Goal: Transaction & Acquisition: Purchase product/service

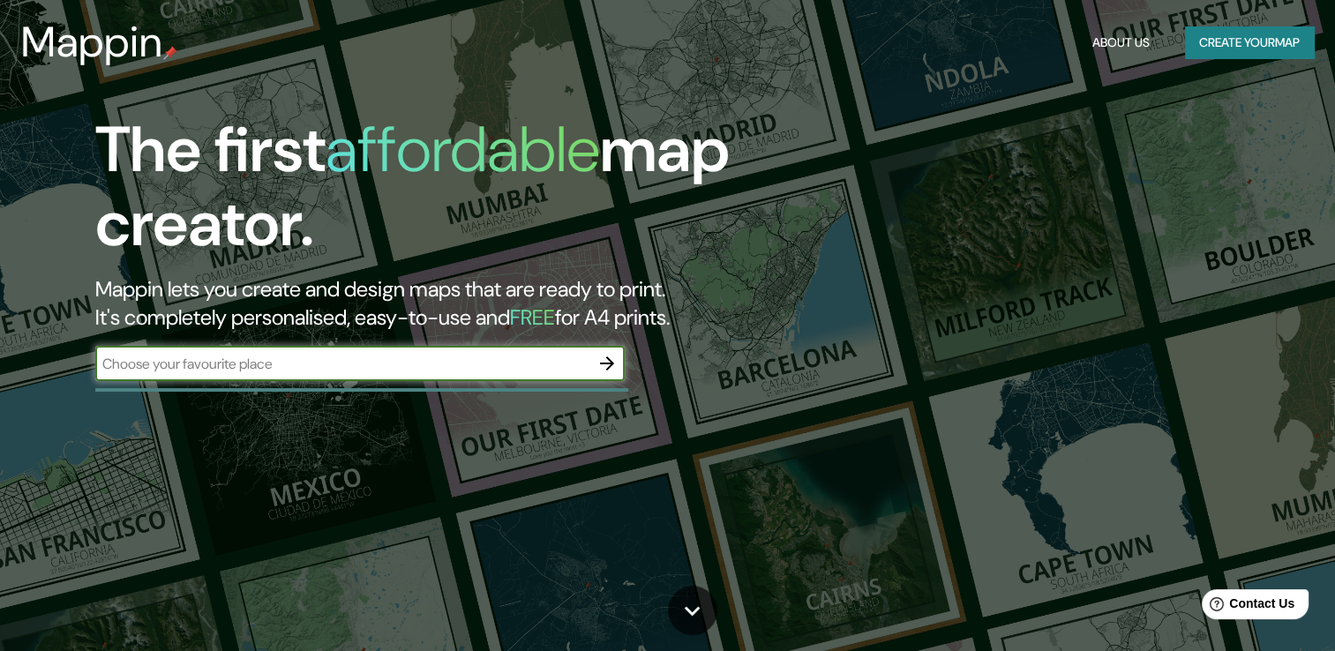
click at [254, 371] on input "text" at bounding box center [342, 364] width 494 height 20
click at [271, 369] on input "text" at bounding box center [342, 364] width 494 height 20
click at [439, 361] on input "text" at bounding box center [342, 364] width 494 height 20
paste input "Av. [STREET_ADDRESS][PERSON_NAME][PERSON_NAME]"
type input "Av. [STREET_ADDRESS][PERSON_NAME][PERSON_NAME]"
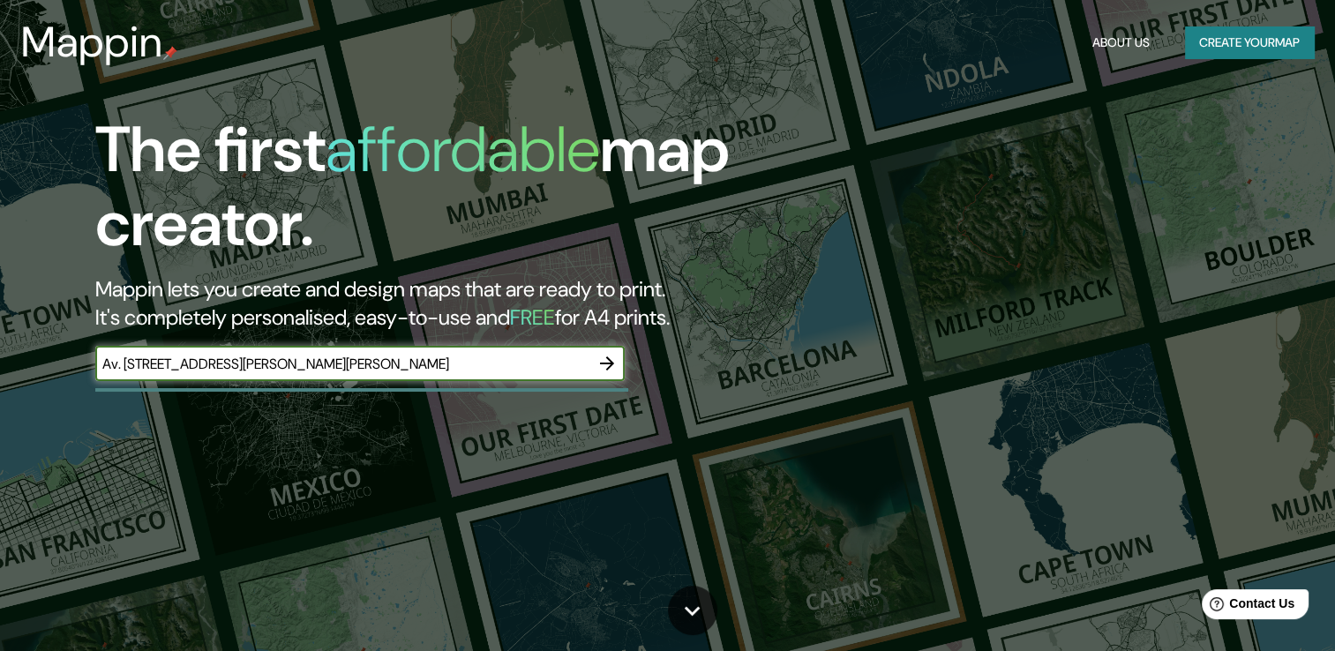
click at [607, 368] on icon "button" at bounding box center [607, 364] width 14 height 14
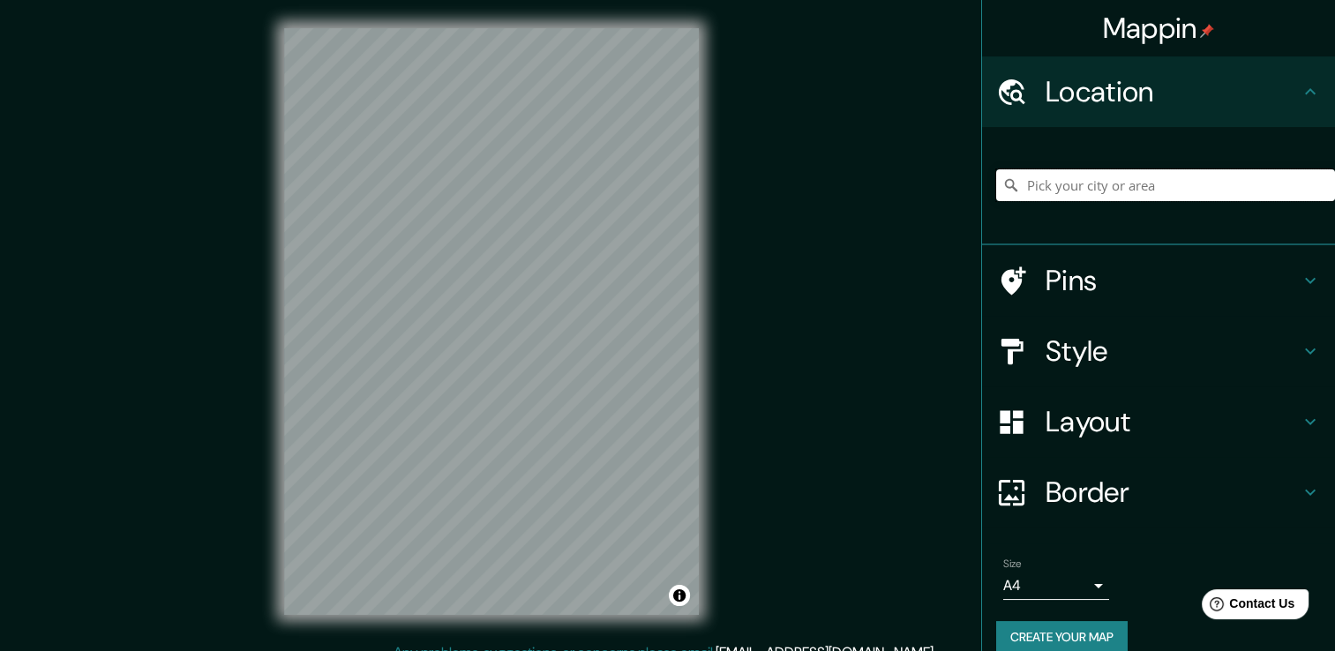
click at [1070, 186] on input "Pick your city or area" at bounding box center [1165, 185] width 339 height 32
paste input "Av. [STREET_ADDRESS][PERSON_NAME][PERSON_NAME]"
type input "[STREET_ADDRESS][PERSON_NAME]"
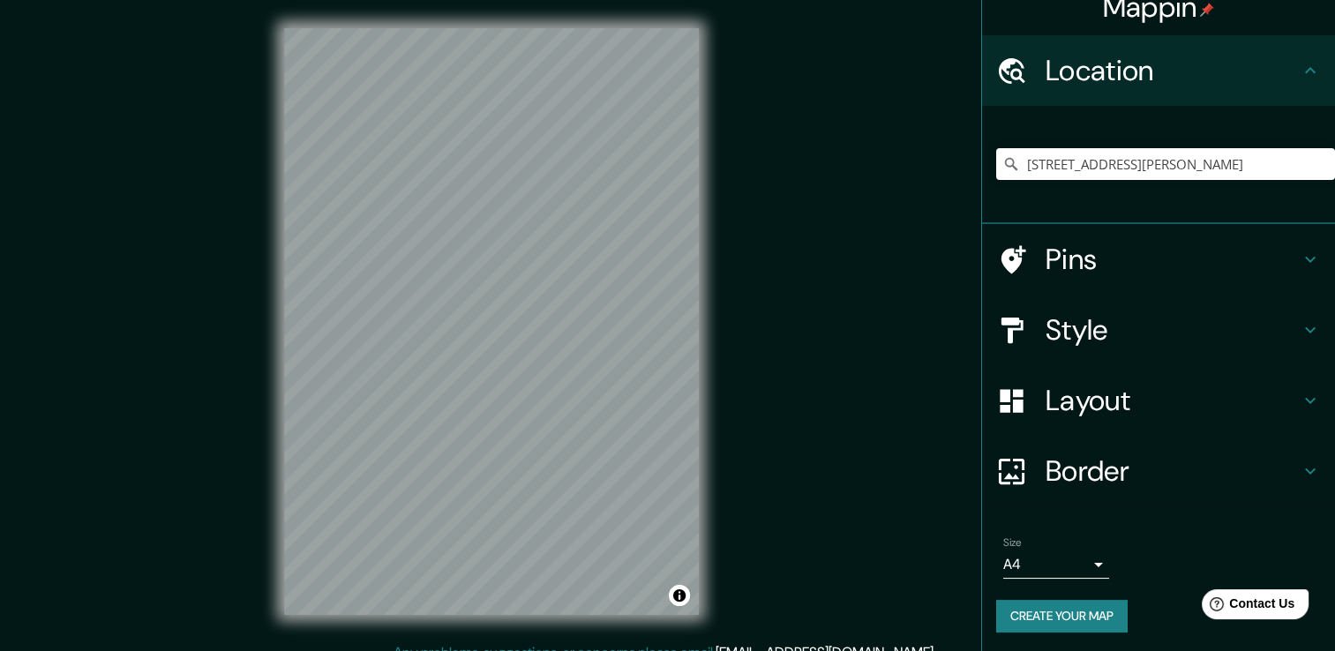
scroll to position [22, 0]
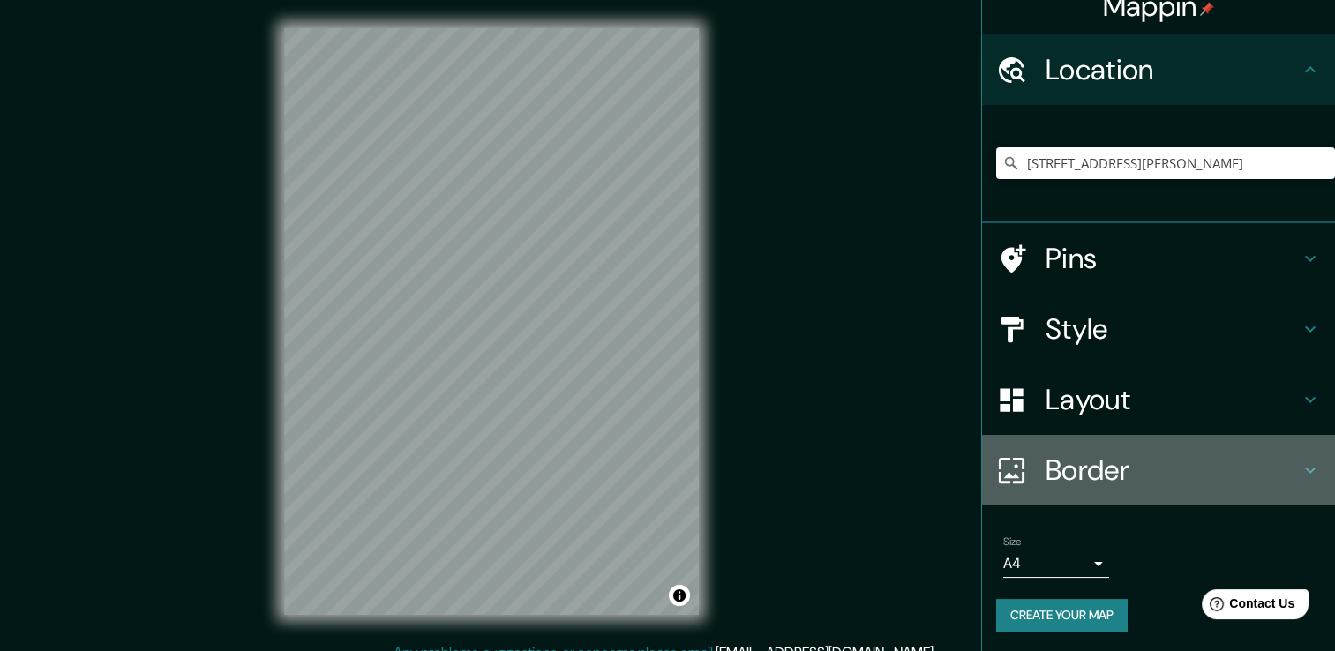
click at [1100, 477] on h4 "Border" at bounding box center [1173, 470] width 254 height 35
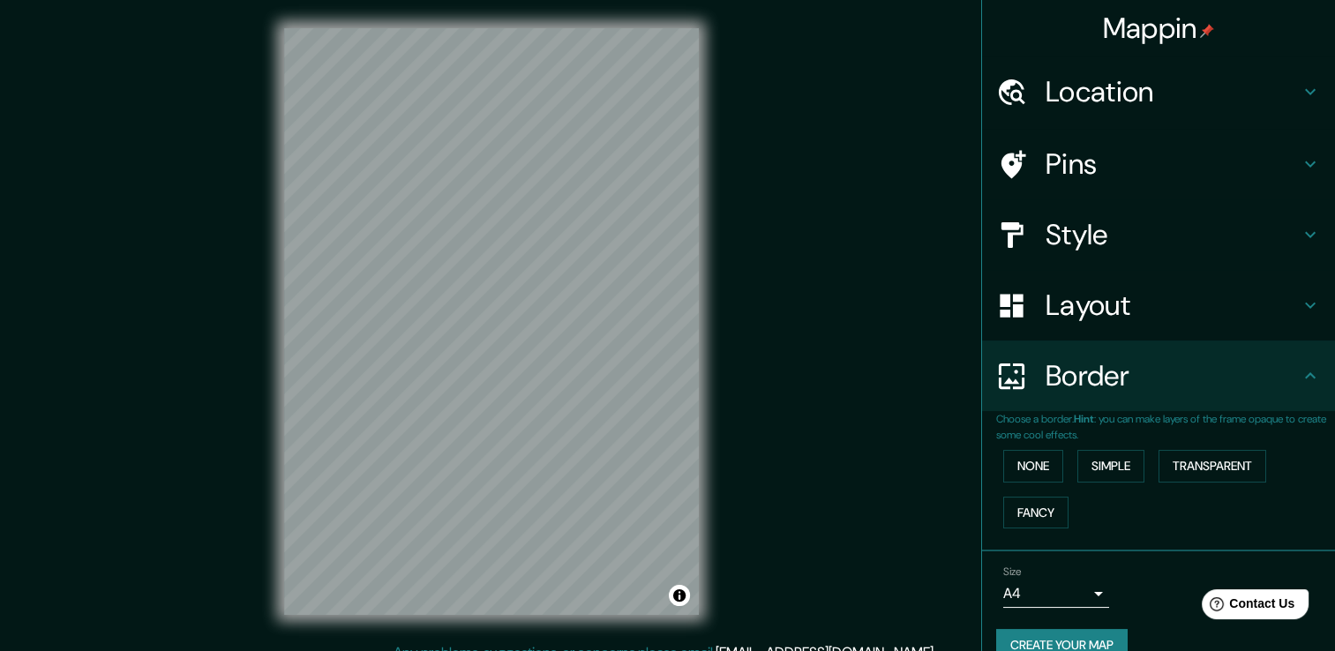
click at [1138, 384] on h4 "Border" at bounding box center [1173, 375] width 254 height 35
click at [1126, 318] on h4 "Layout" at bounding box center [1173, 305] width 254 height 35
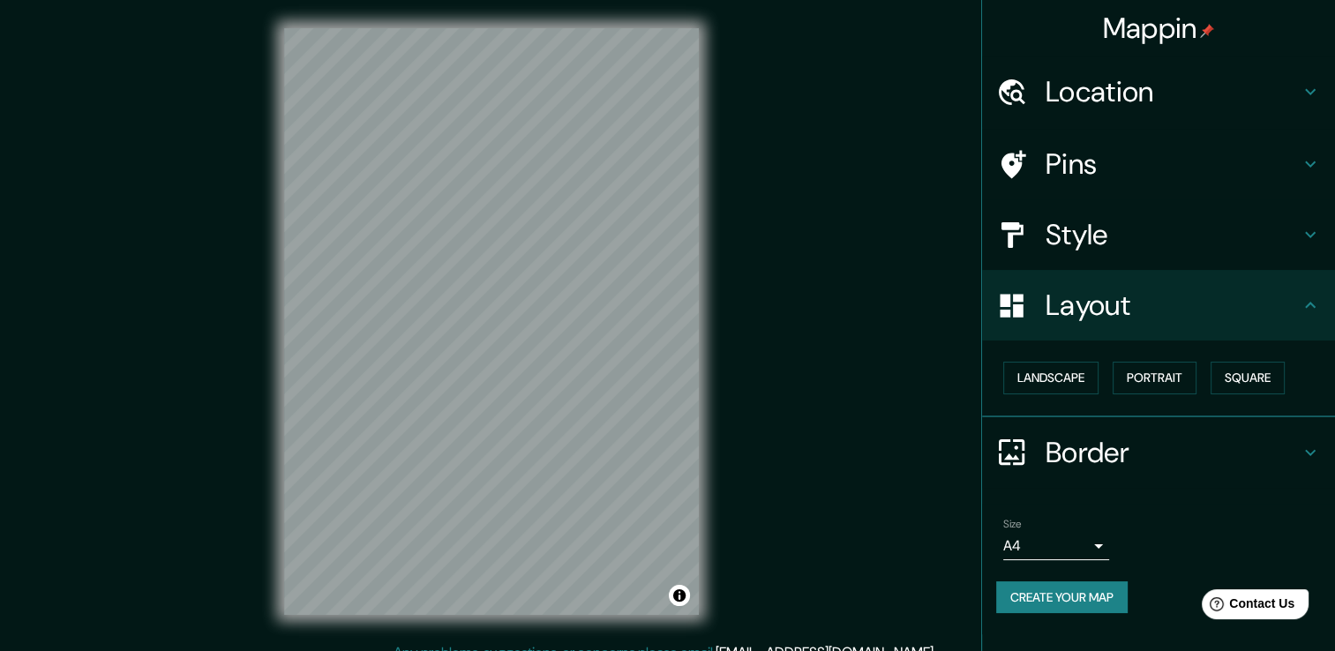
click at [1139, 236] on h4 "Style" at bounding box center [1173, 234] width 254 height 35
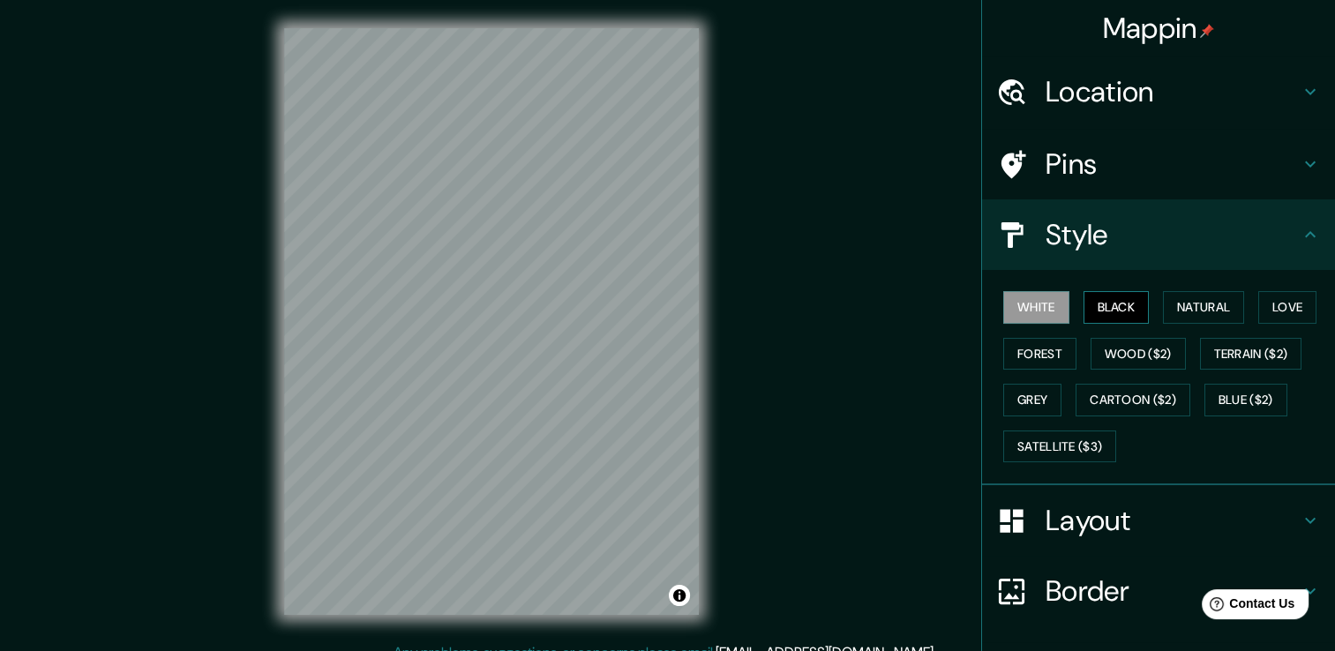
click at [1118, 312] on button "Black" at bounding box center [1117, 307] width 66 height 33
click at [1025, 313] on button "White" at bounding box center [1036, 307] width 66 height 33
click at [1181, 311] on button "Natural" at bounding box center [1203, 307] width 81 height 33
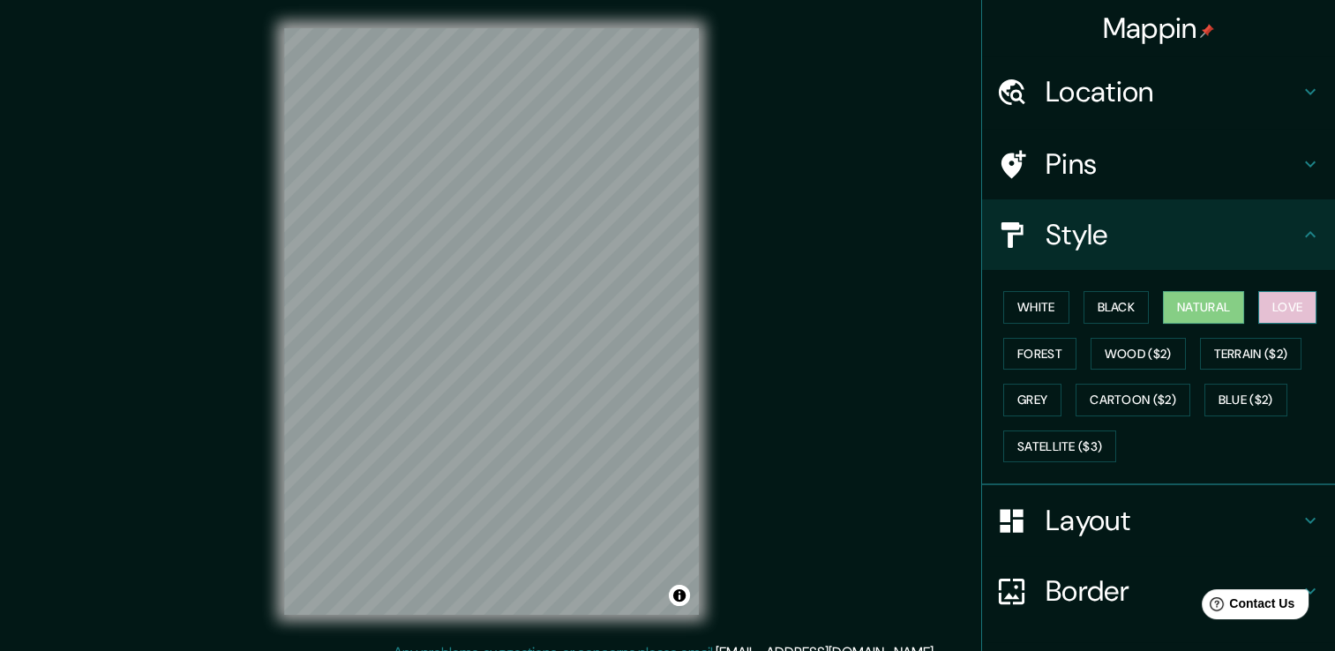
click at [1269, 306] on button "Love" at bounding box center [1287, 307] width 58 height 33
click at [1016, 354] on button "Forest" at bounding box center [1039, 354] width 73 height 33
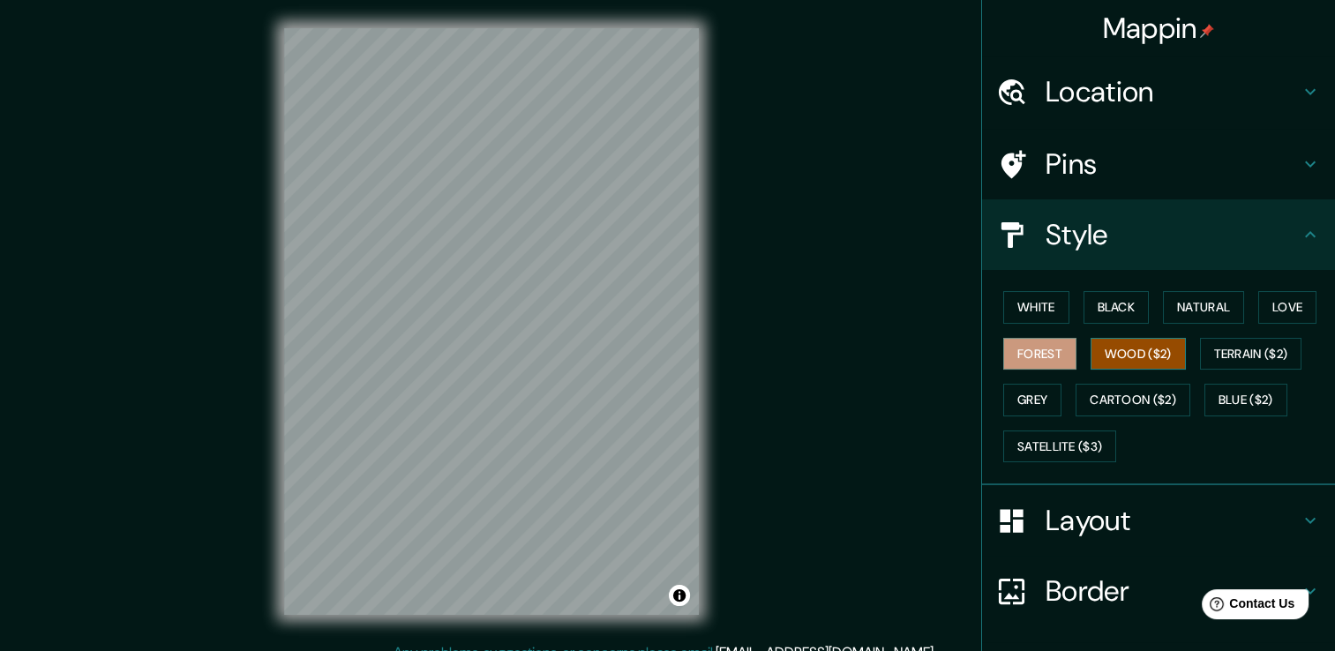
click at [1139, 353] on button "Wood ($2)" at bounding box center [1138, 354] width 95 height 33
click at [1042, 395] on button "Grey" at bounding box center [1032, 400] width 58 height 33
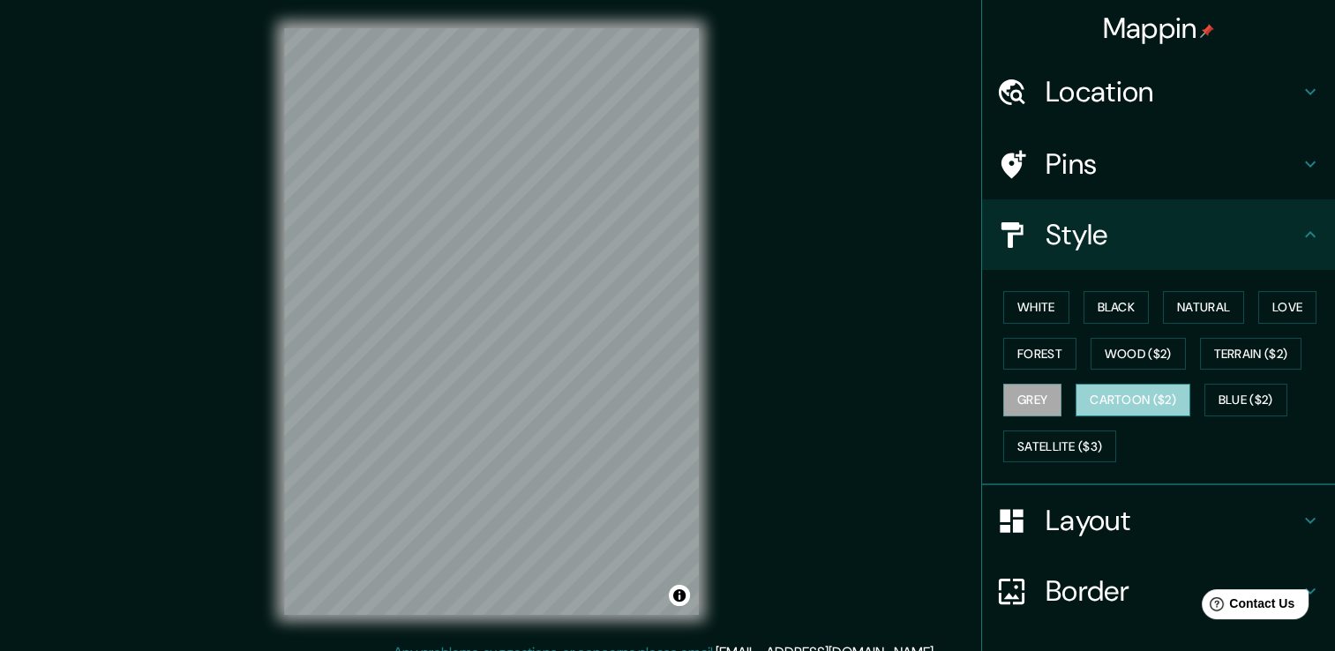
click at [1133, 393] on button "Cartoon ($2)" at bounding box center [1133, 400] width 115 height 33
click at [1031, 401] on button "Grey" at bounding box center [1032, 400] width 58 height 33
click at [1050, 435] on button "Satellite ($3)" at bounding box center [1059, 447] width 113 height 33
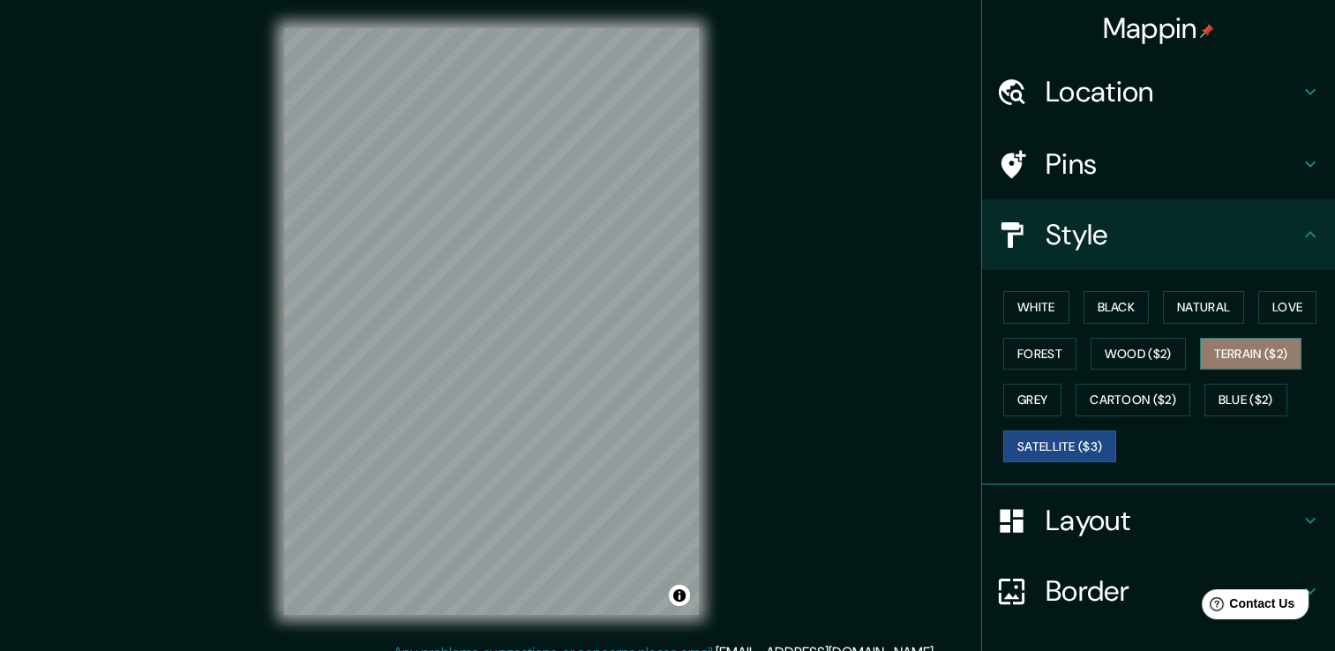
click at [1217, 349] on button "Terrain ($2)" at bounding box center [1251, 354] width 102 height 33
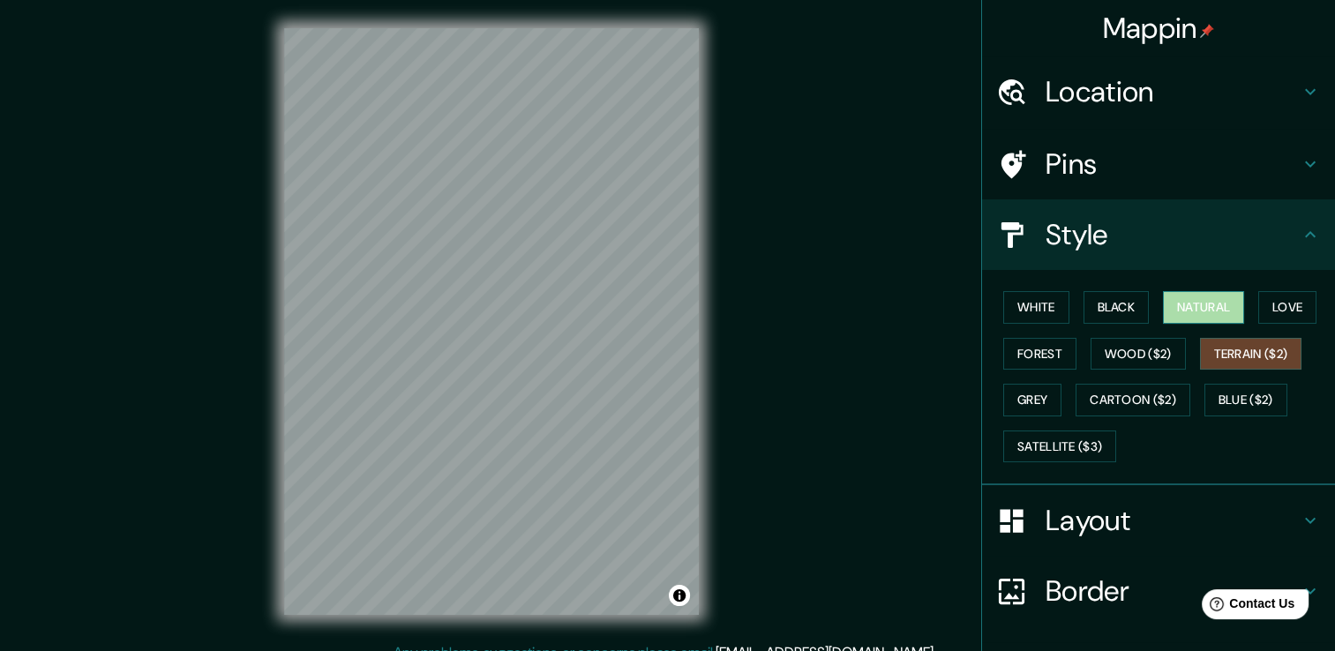
click at [1186, 308] on button "Natural" at bounding box center [1203, 307] width 81 height 33
click at [1051, 303] on button "White" at bounding box center [1036, 307] width 66 height 33
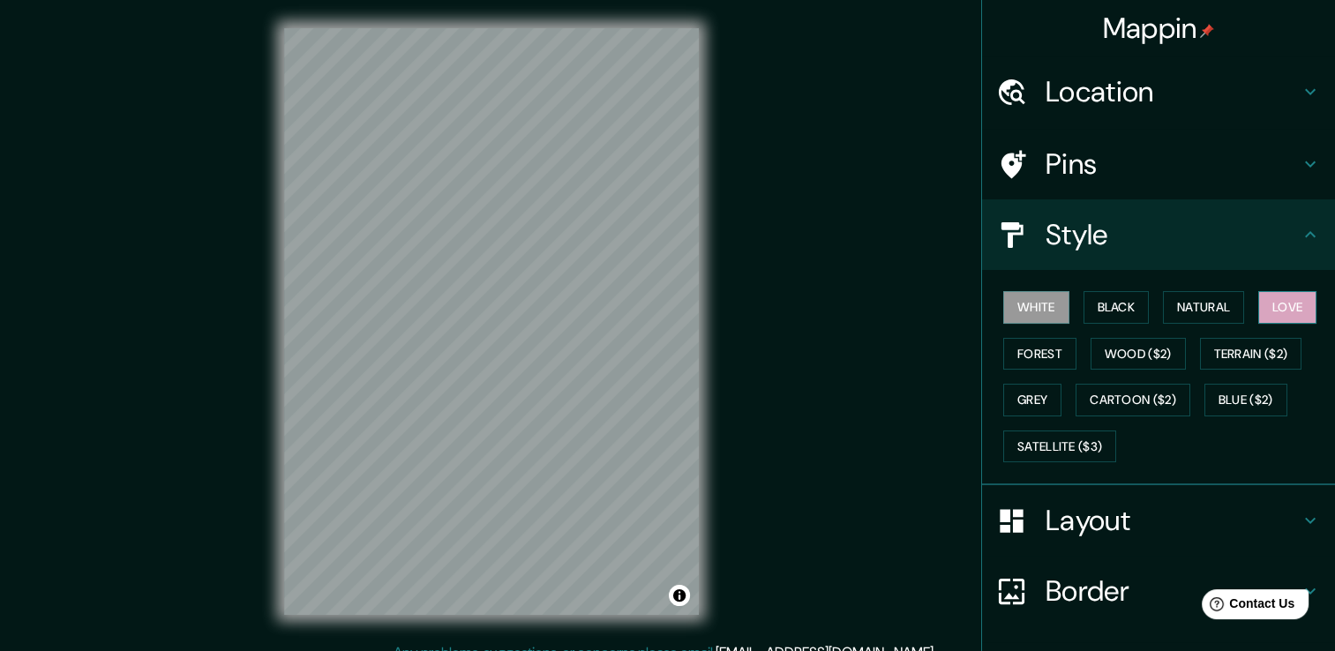
click at [1281, 316] on button "Love" at bounding box center [1287, 307] width 58 height 33
click at [1093, 305] on button "Black" at bounding box center [1117, 307] width 66 height 33
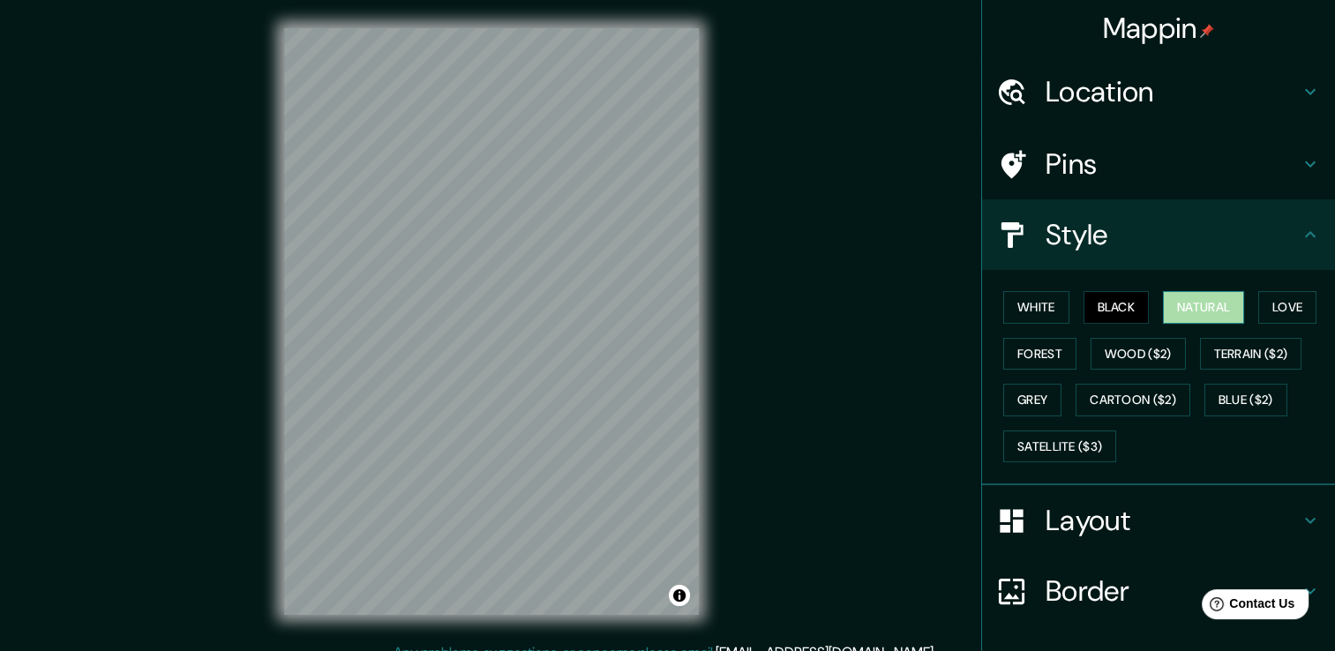
click at [1183, 305] on button "Natural" at bounding box center [1203, 307] width 81 height 33
click at [1033, 304] on button "White" at bounding box center [1036, 307] width 66 height 33
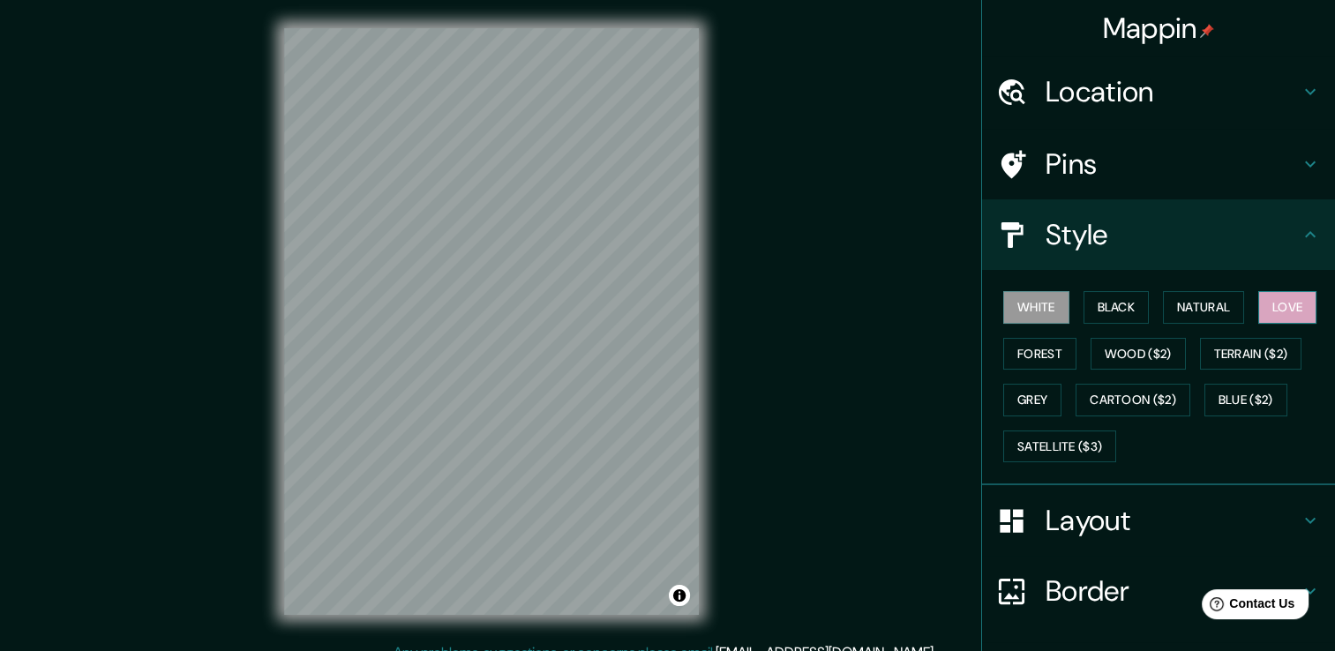
click at [1271, 308] on button "Love" at bounding box center [1287, 307] width 58 height 33
click at [1215, 299] on button "Natural" at bounding box center [1203, 307] width 81 height 33
click at [1034, 302] on button "White" at bounding box center [1036, 307] width 66 height 33
click at [1107, 323] on div "White Black Natural Love Forest Wood ($2) Terrain ($2) Grey Cartoon ($2) Blue (…" at bounding box center [1165, 376] width 339 height 185
click at [1179, 312] on button "Natural" at bounding box center [1203, 307] width 81 height 33
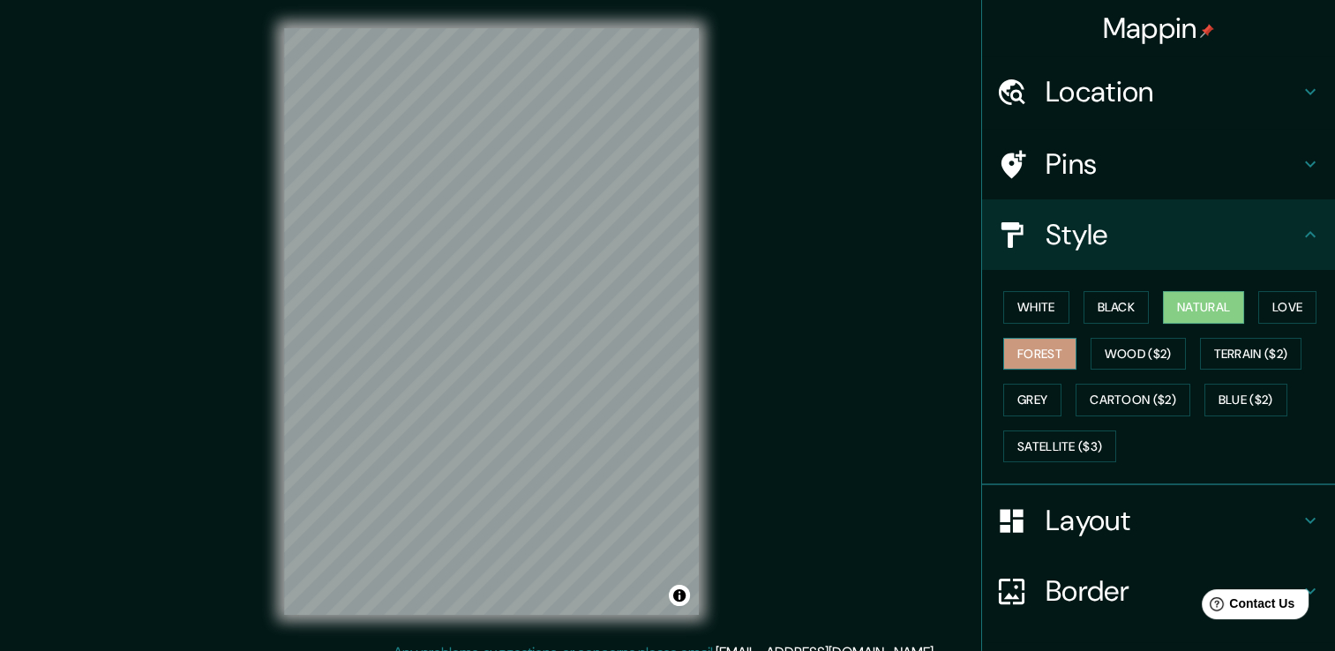
click at [1043, 347] on button "Forest" at bounding box center [1039, 354] width 73 height 33
click at [1138, 349] on button "Wood ($2)" at bounding box center [1138, 354] width 95 height 33
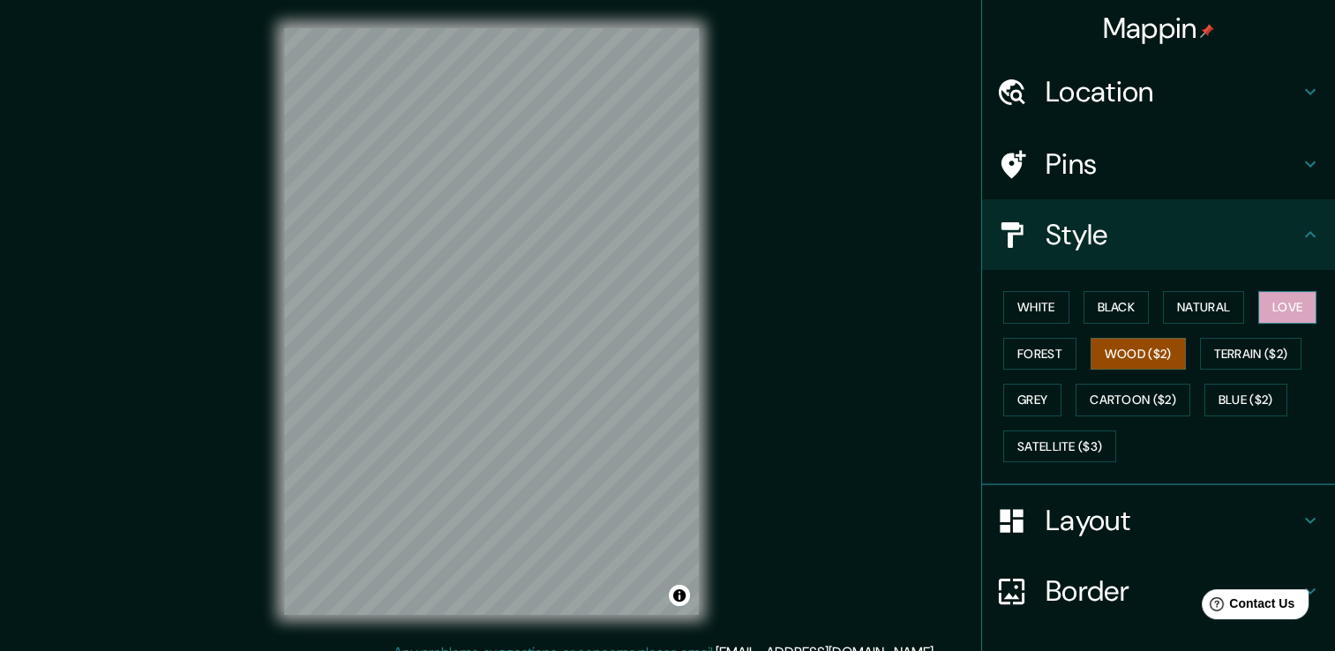
click at [1258, 316] on button "Love" at bounding box center [1287, 307] width 58 height 33
click at [1135, 355] on button "Wood ($2)" at bounding box center [1138, 354] width 95 height 33
click at [1045, 390] on button "Grey" at bounding box center [1032, 400] width 58 height 33
click at [1273, 312] on button "Love" at bounding box center [1287, 307] width 58 height 33
click at [1031, 305] on button "White" at bounding box center [1036, 307] width 66 height 33
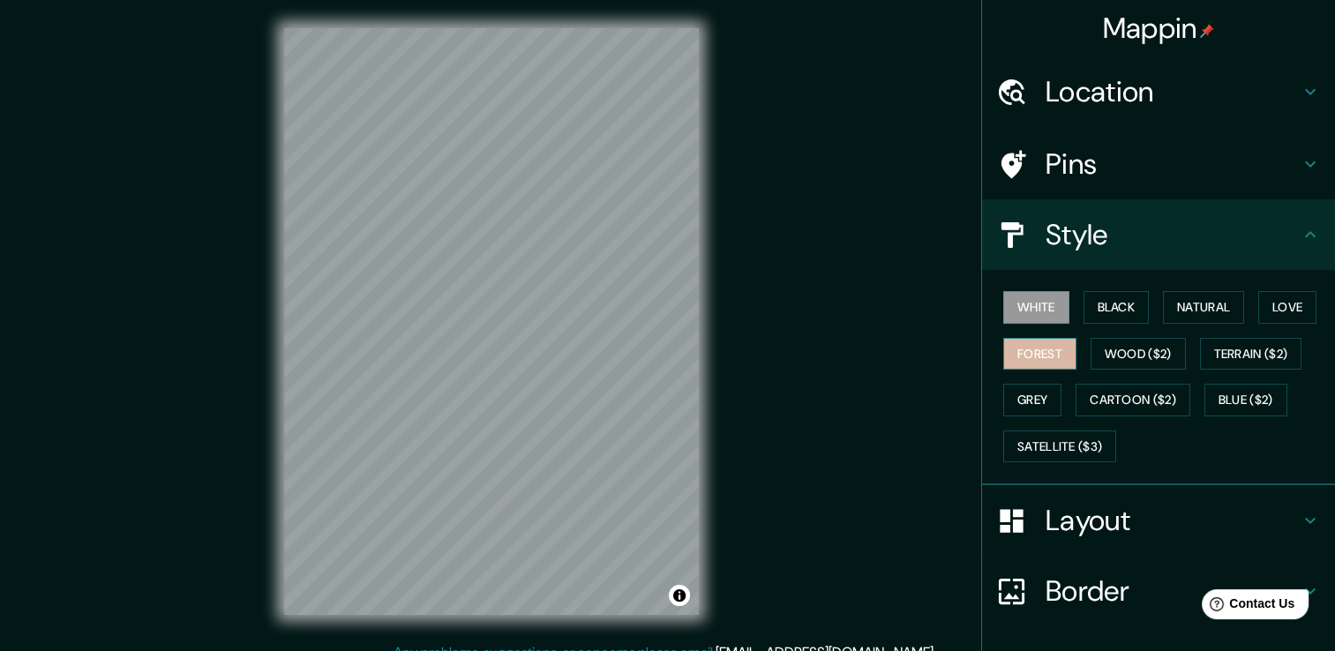
click at [1048, 348] on button "Forest" at bounding box center [1039, 354] width 73 height 33
click at [1037, 402] on button "Grey" at bounding box center [1032, 400] width 58 height 33
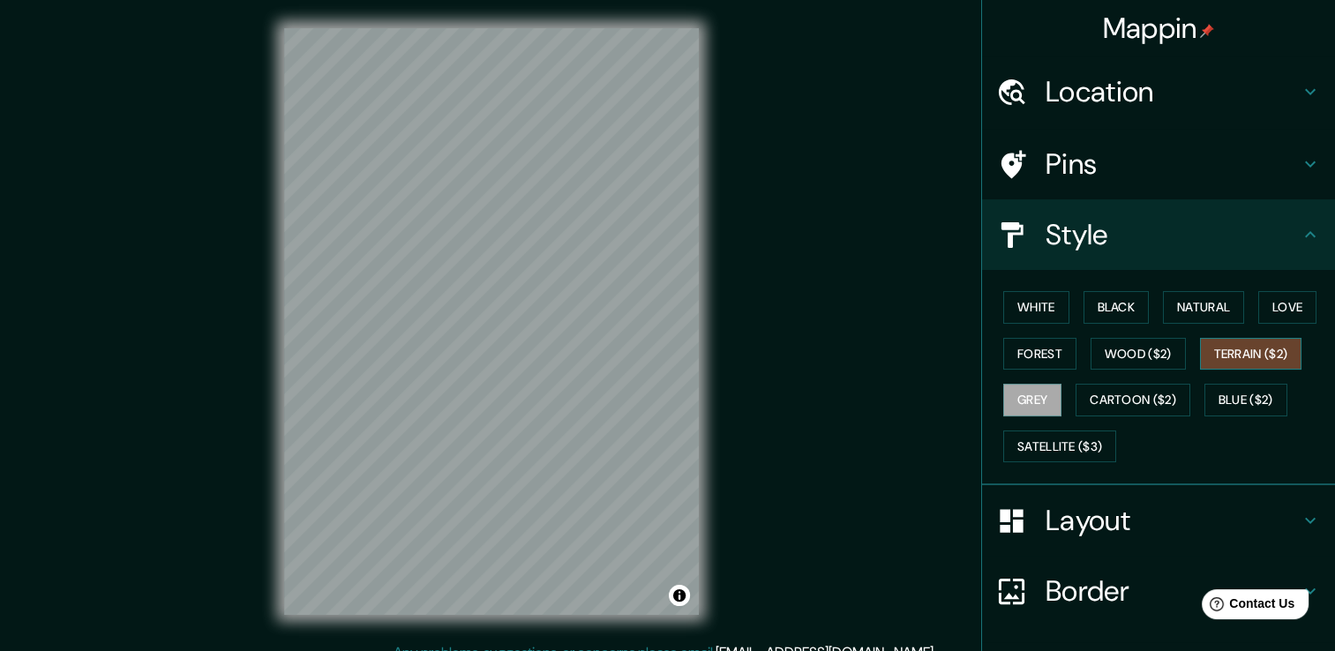
click at [1230, 364] on button "Terrain ($2)" at bounding box center [1251, 354] width 102 height 33
click at [1123, 351] on button "Wood ($2)" at bounding box center [1138, 354] width 95 height 33
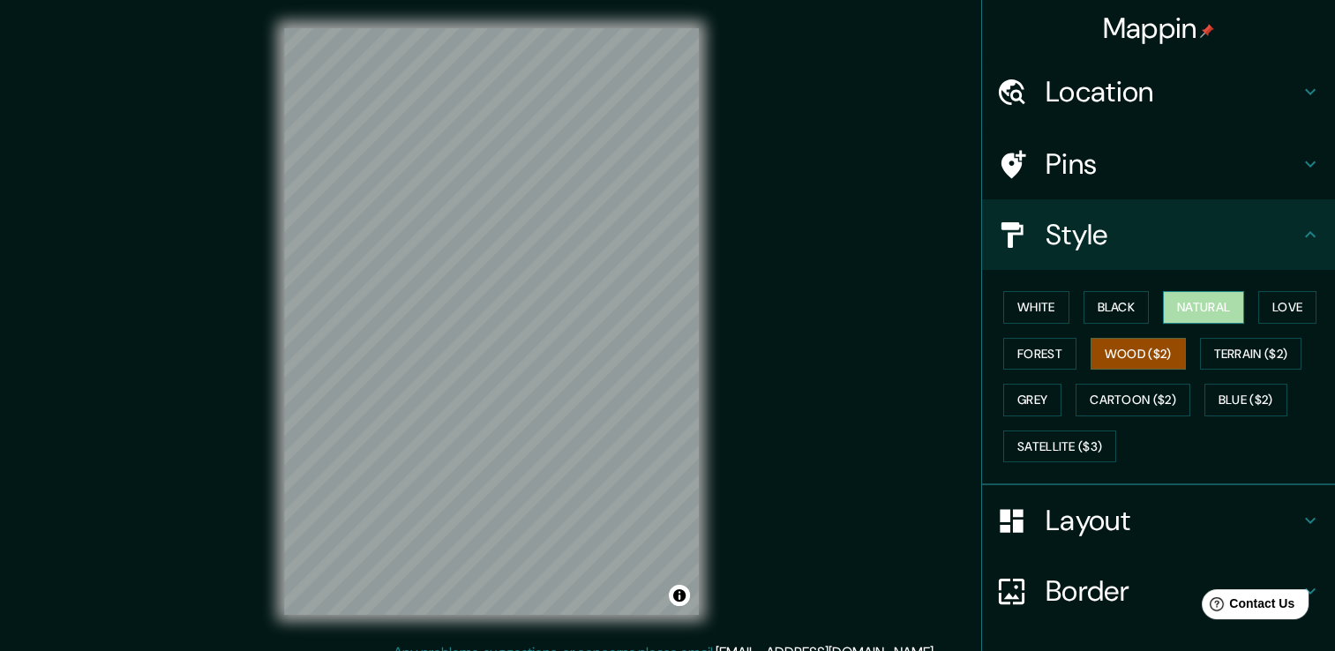
click at [1181, 315] on button "Natural" at bounding box center [1203, 307] width 81 height 33
click at [1265, 312] on button "Love" at bounding box center [1287, 307] width 58 height 33
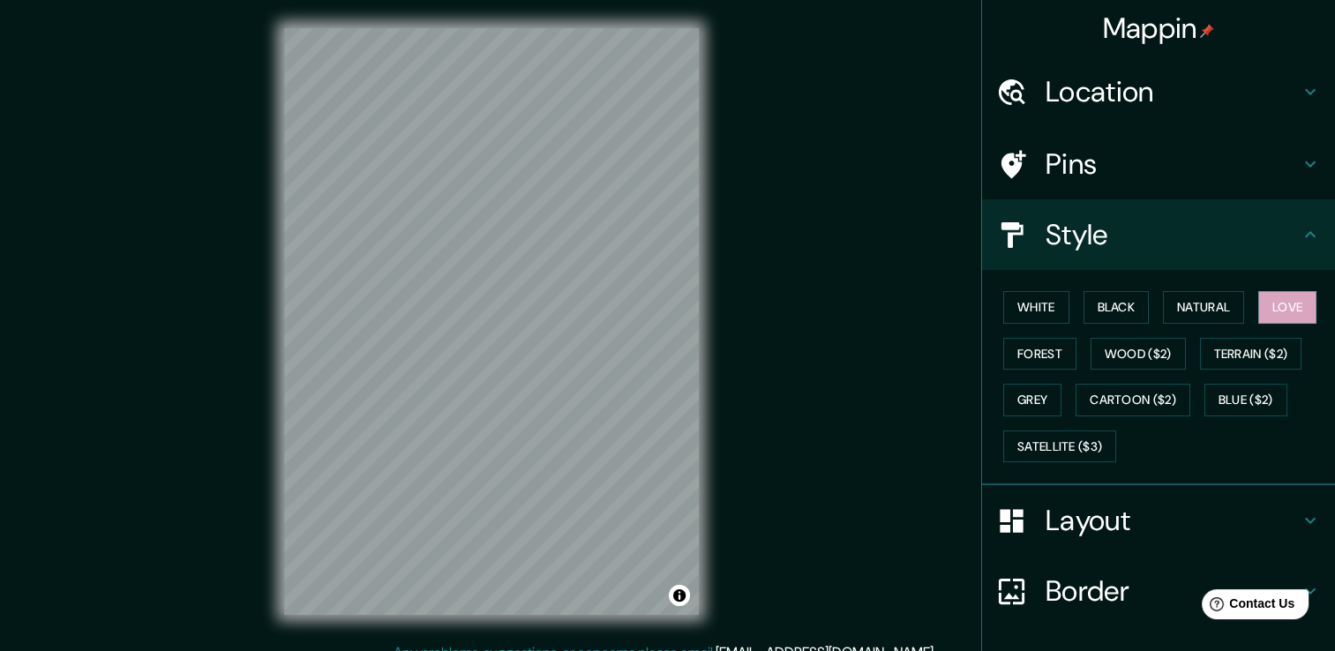
click at [1231, 415] on div "White Black Natural Love Forest Wood ($2) Terrain ($2) Grey Cartoon ($2) Blue (…" at bounding box center [1165, 376] width 339 height 185
click at [1231, 408] on button "Blue ($2)" at bounding box center [1246, 400] width 83 height 33
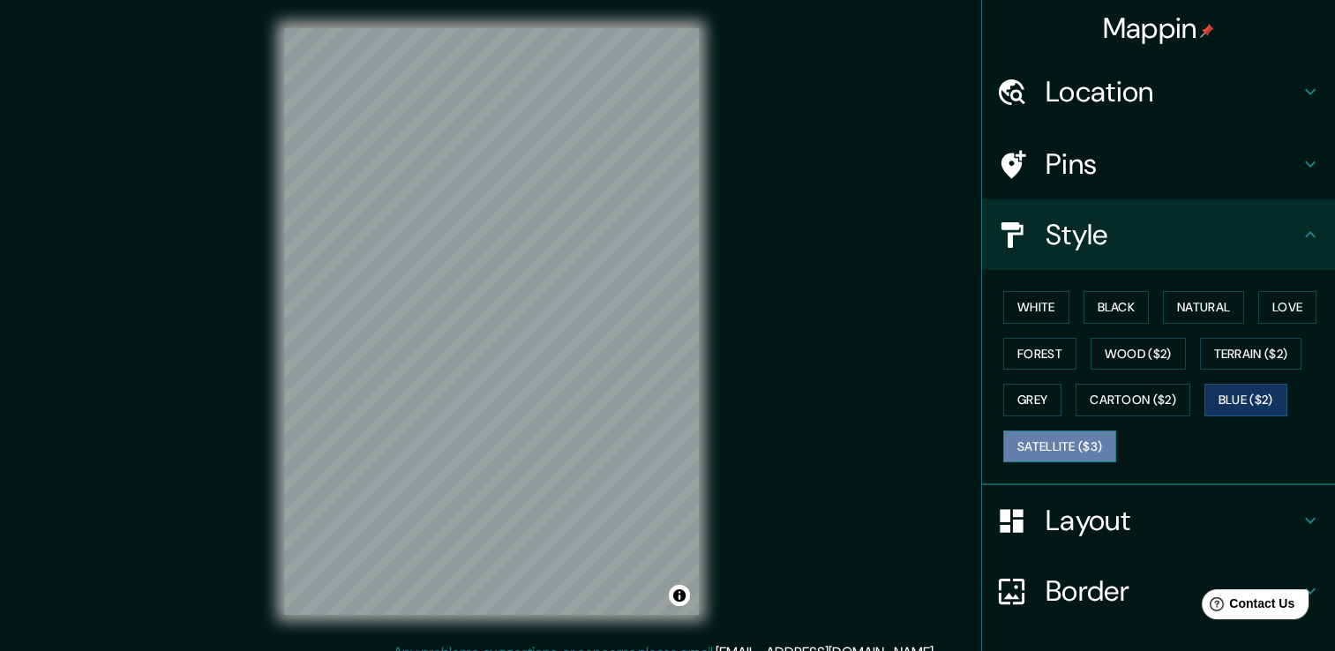
click at [1055, 454] on button "Satellite ($3)" at bounding box center [1059, 447] width 113 height 33
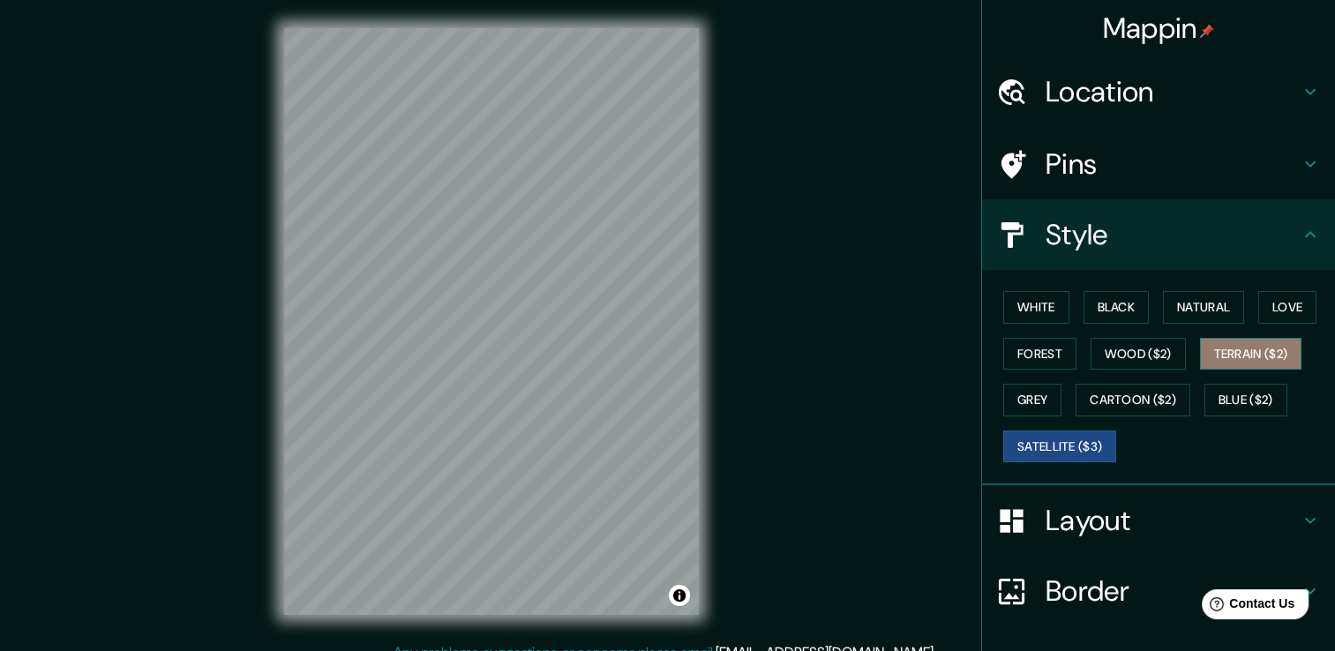
click at [1235, 341] on button "Terrain ($2)" at bounding box center [1251, 354] width 102 height 33
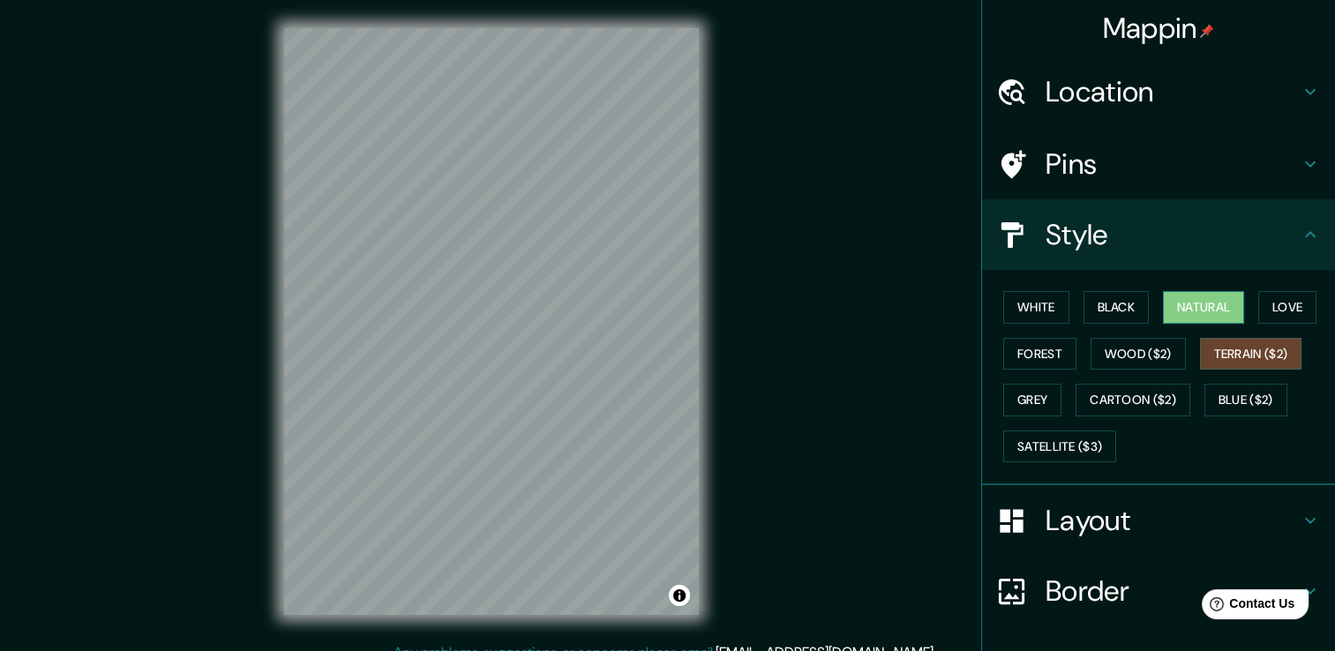
click at [1163, 304] on button "Natural" at bounding box center [1203, 307] width 81 height 33
click at [1119, 298] on button "Black" at bounding box center [1117, 307] width 66 height 33
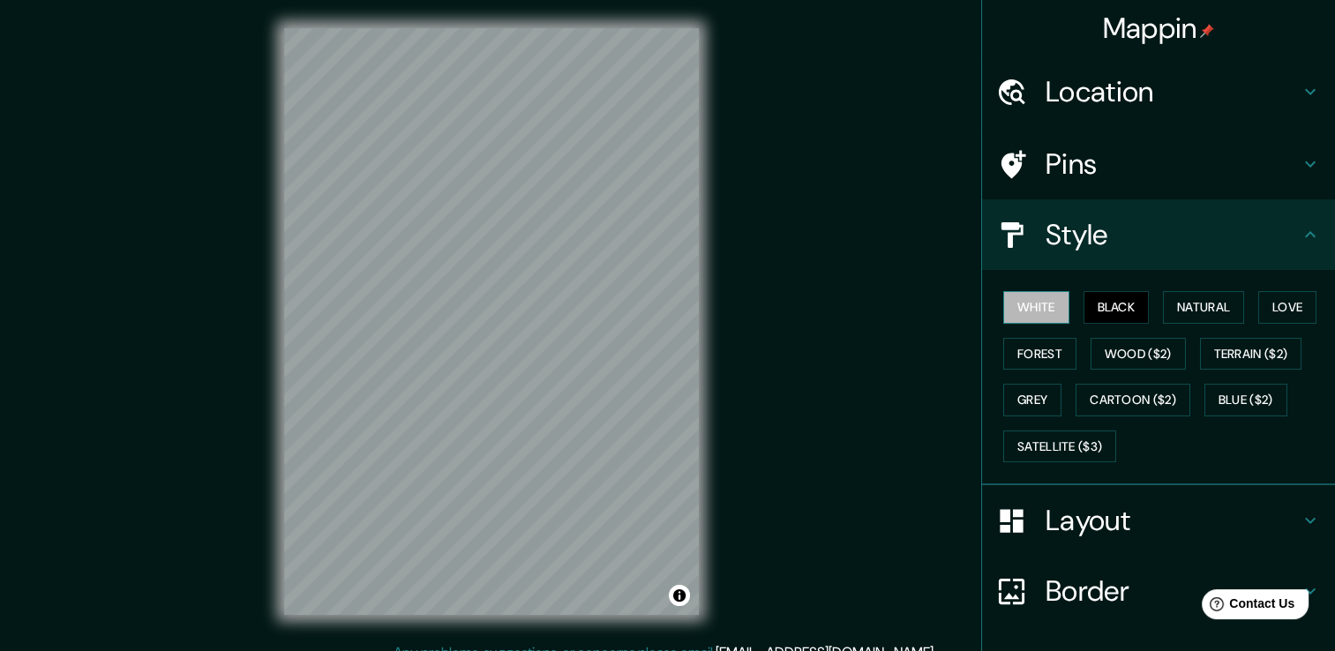
click at [1041, 303] on button "White" at bounding box center [1036, 307] width 66 height 33
click at [1196, 312] on button "Natural" at bounding box center [1203, 307] width 81 height 33
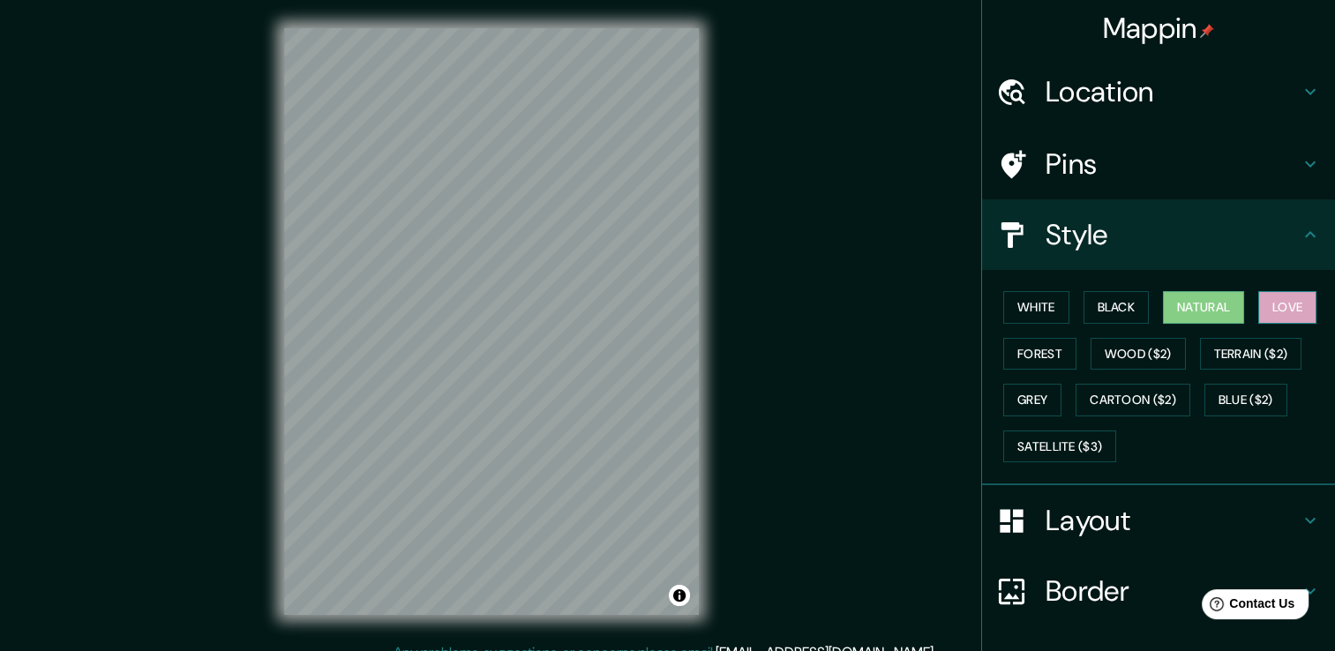
click at [1266, 312] on button "Love" at bounding box center [1287, 307] width 58 height 33
click at [1214, 309] on button "Natural" at bounding box center [1203, 307] width 81 height 33
click at [1288, 295] on button "Love" at bounding box center [1287, 307] width 58 height 33
